Goal: Navigation & Orientation: Find specific page/section

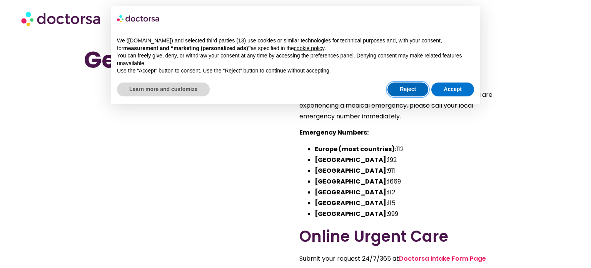
click at [419, 89] on button "Reject" at bounding box center [408, 89] width 41 height 14
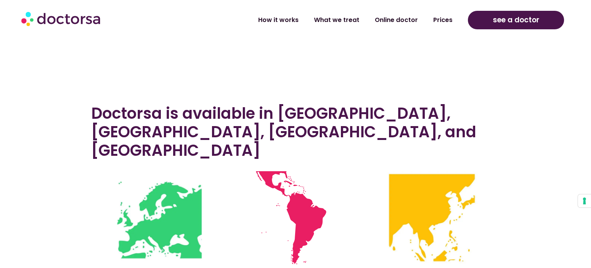
scroll to position [207, 0]
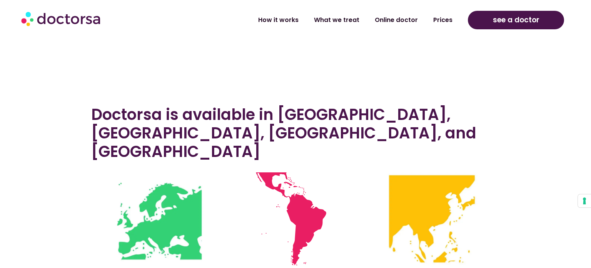
click at [305, 201] on img at bounding box center [295, 218] width 93 height 93
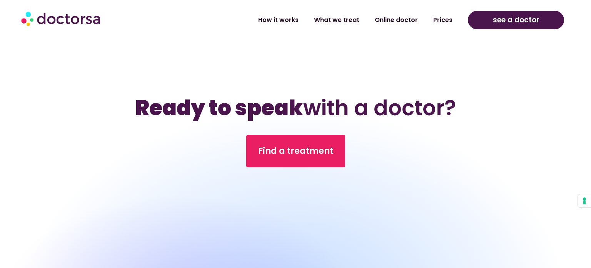
scroll to position [2827, 0]
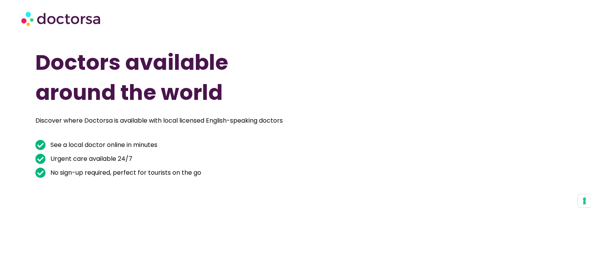
scroll to position [2827, 0]
